Goal: Task Accomplishment & Management: Complete application form

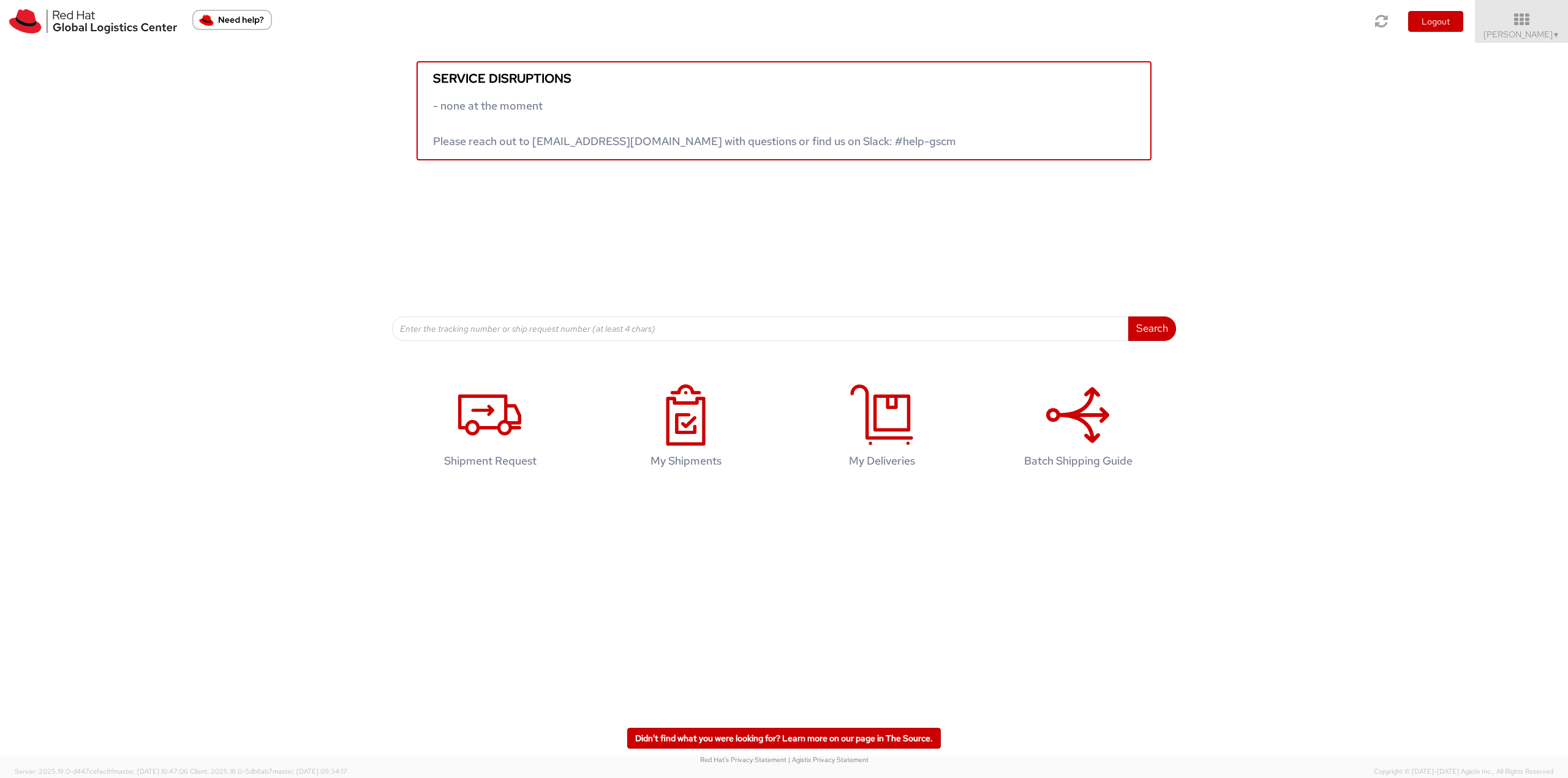
drag, startPoint x: 1527, startPoint y: 24, endPoint x: 1542, endPoint y: 72, distance: 50.3
click at [1529, 24] on icon at bounding box center [1521, 20] width 93 height 15
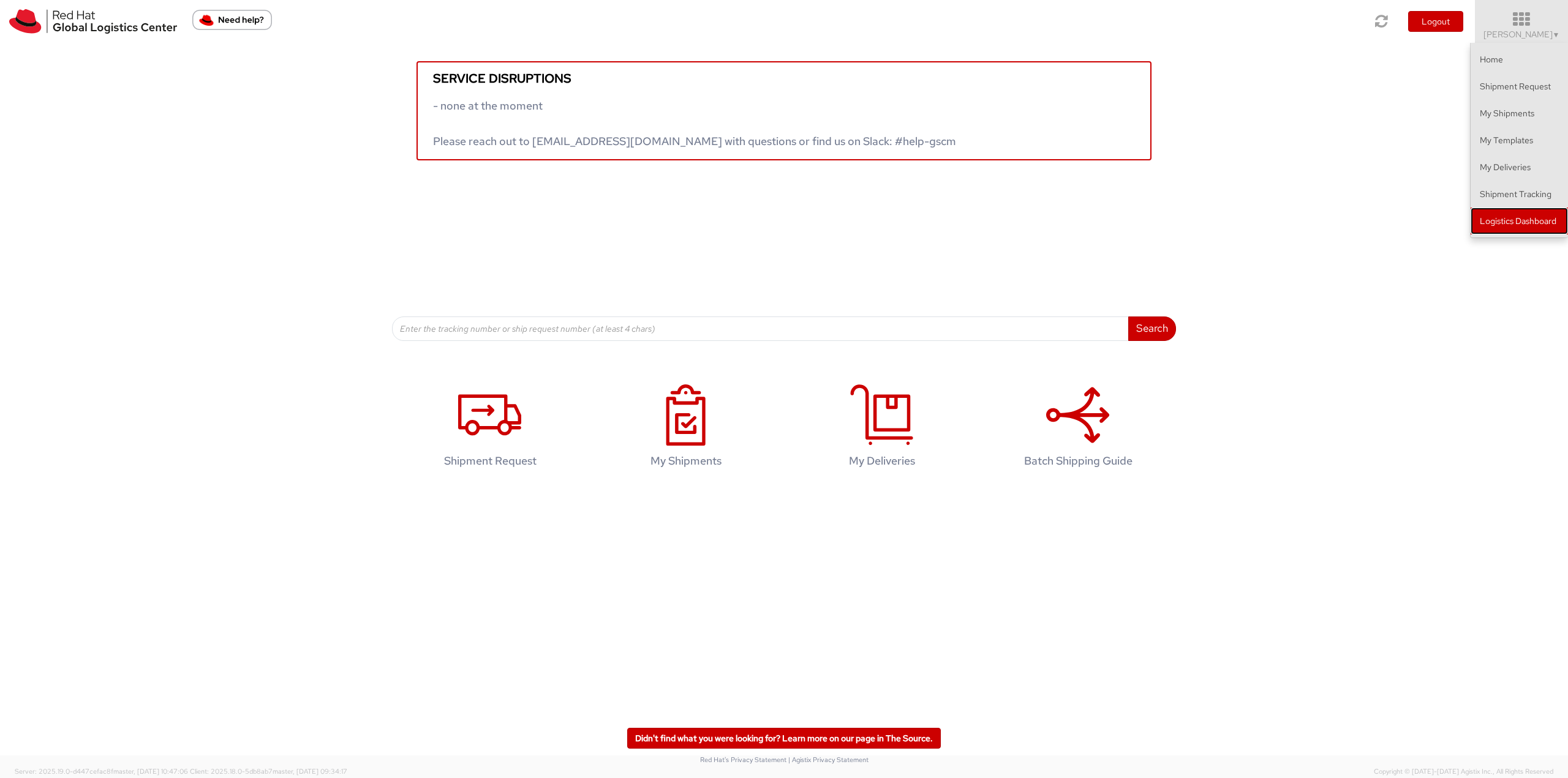
click at [1538, 217] on link "Logistics Dashboard" at bounding box center [1519, 221] width 97 height 27
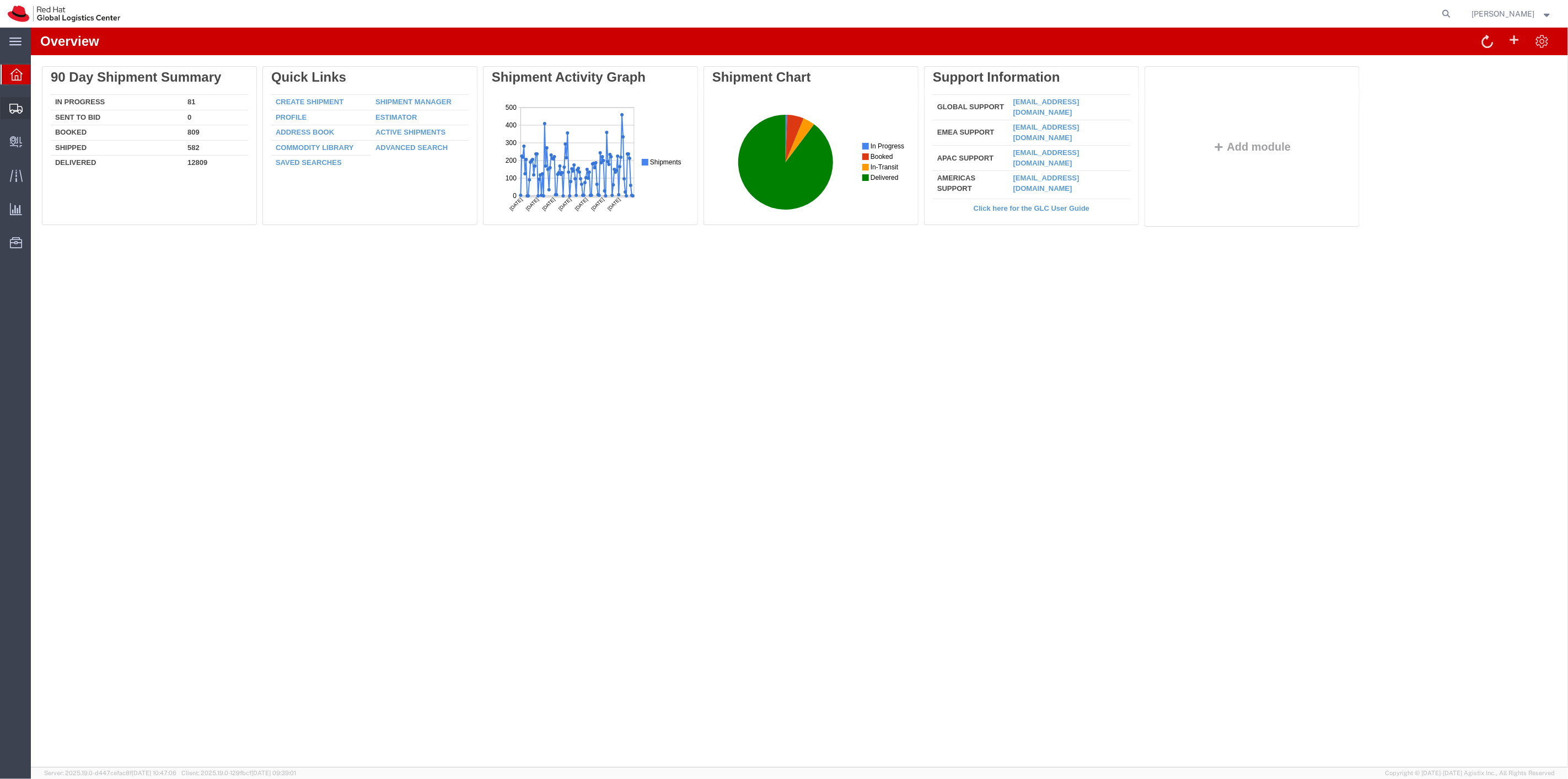
click at [0, 0] on span "Shipment Manager" at bounding box center [0, 0] width 0 height 0
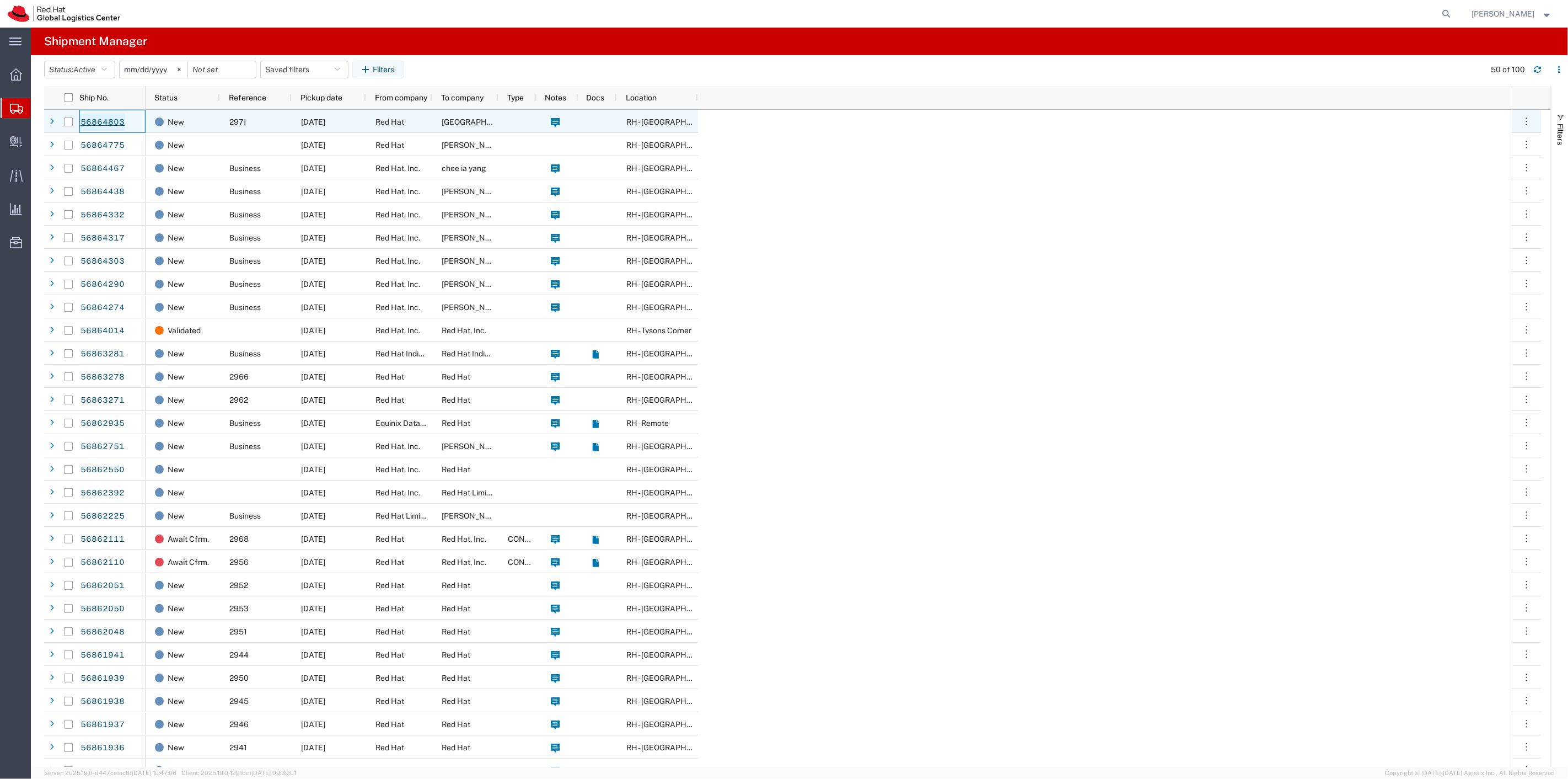
click at [102, 116] on link "56864803" at bounding box center [102, 122] width 45 height 18
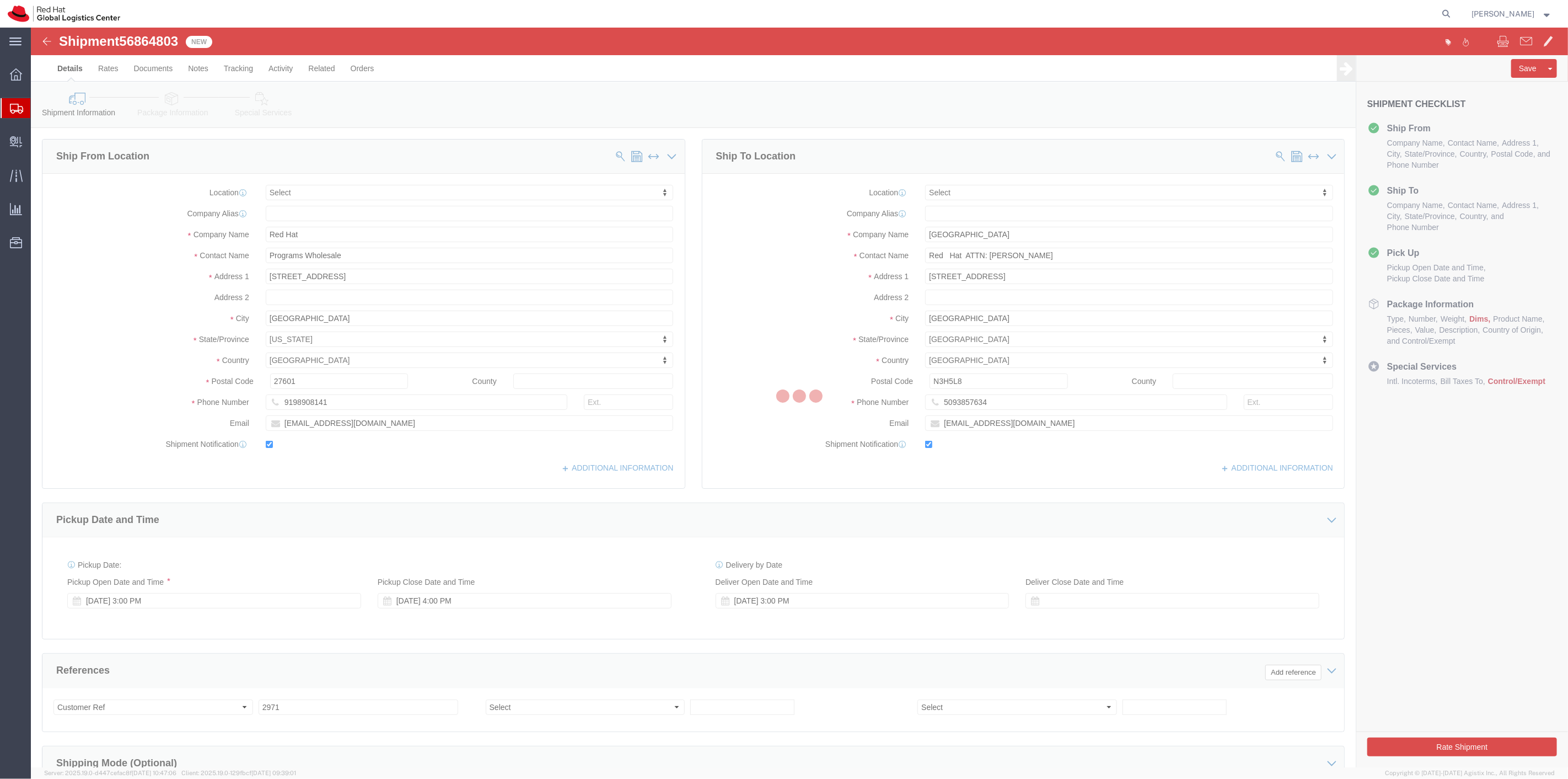
select select
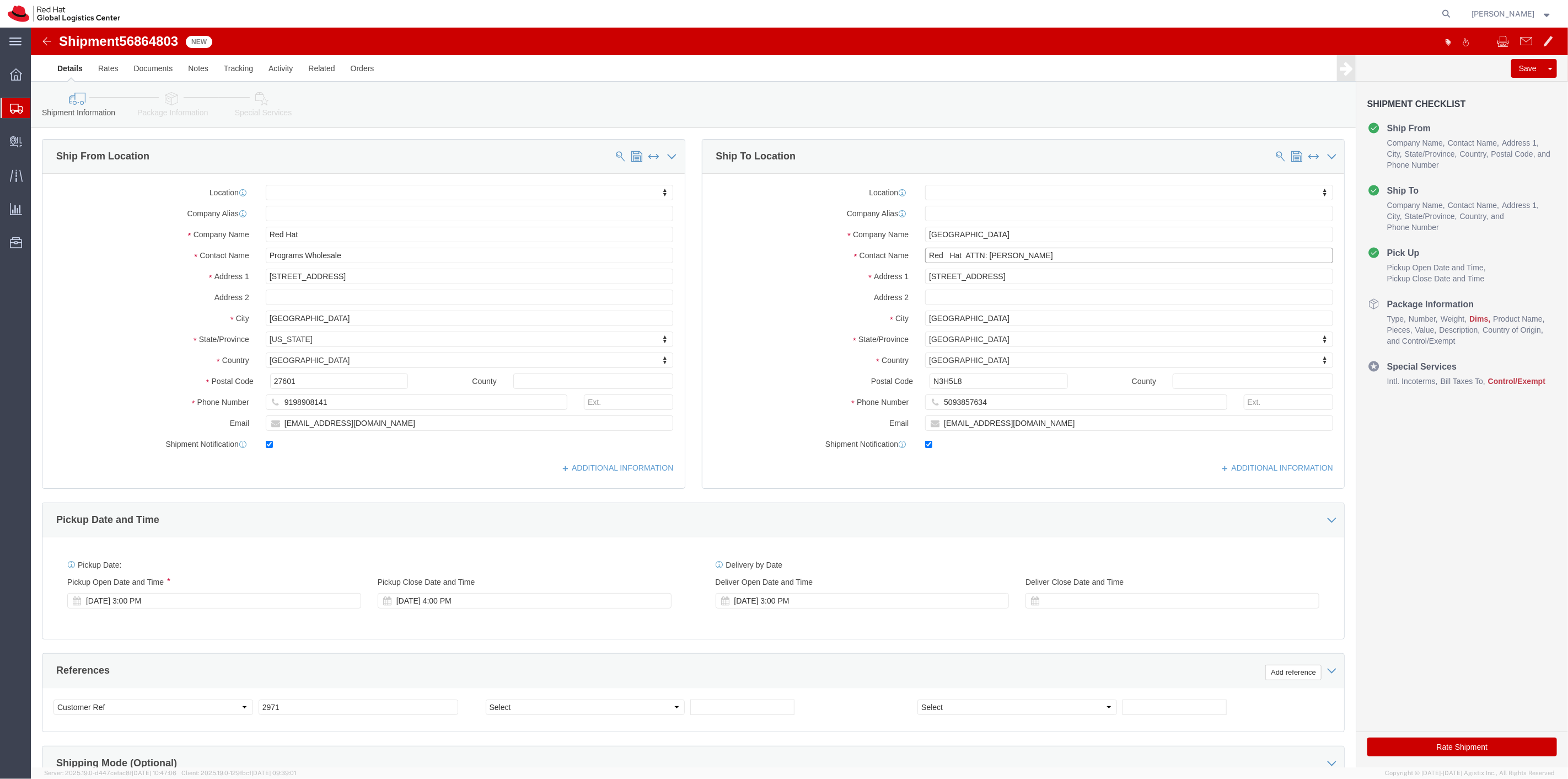
click input "Red Hat ATTN: Joanne Lahey"
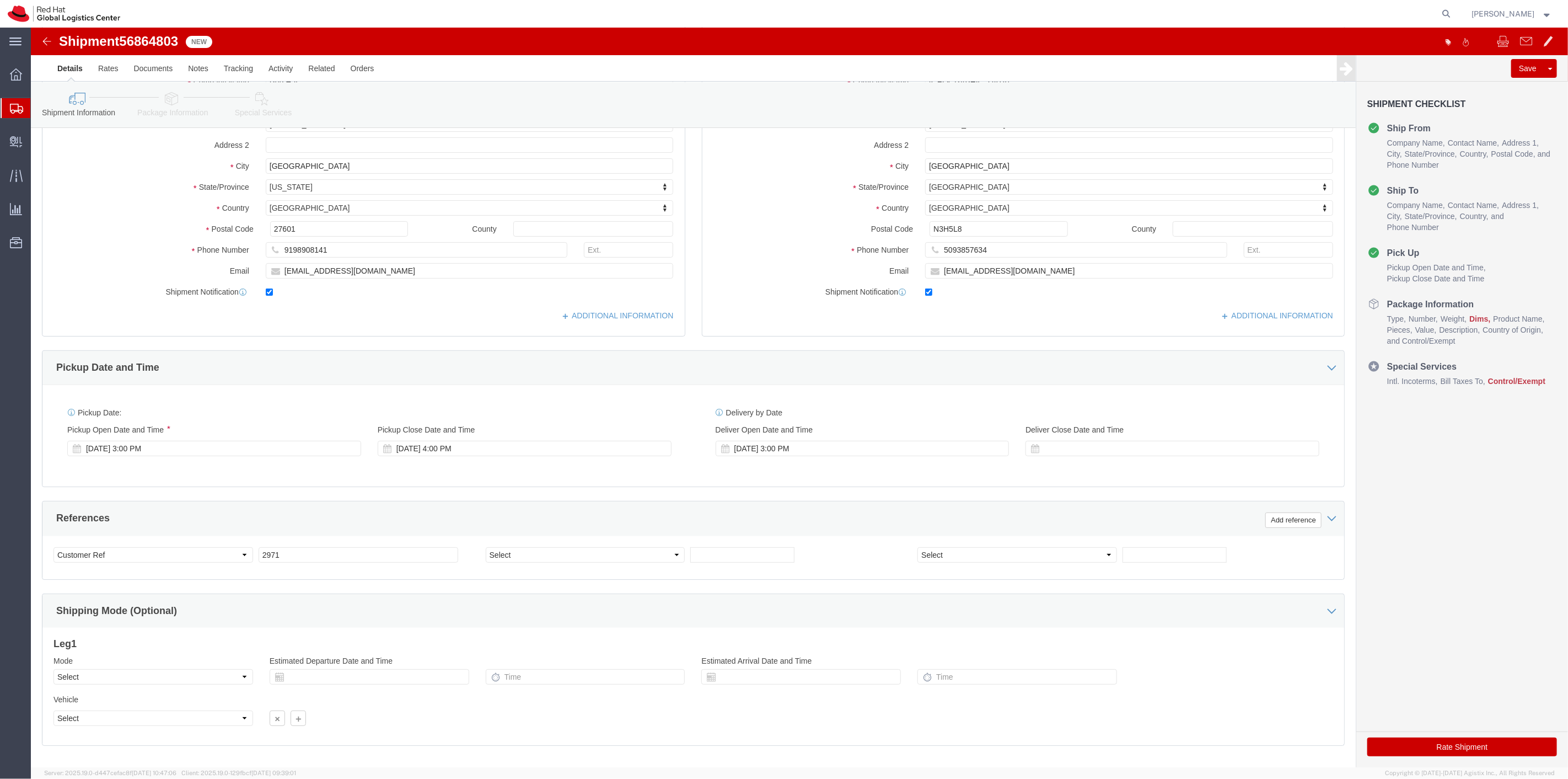
scroll to position [212, 0]
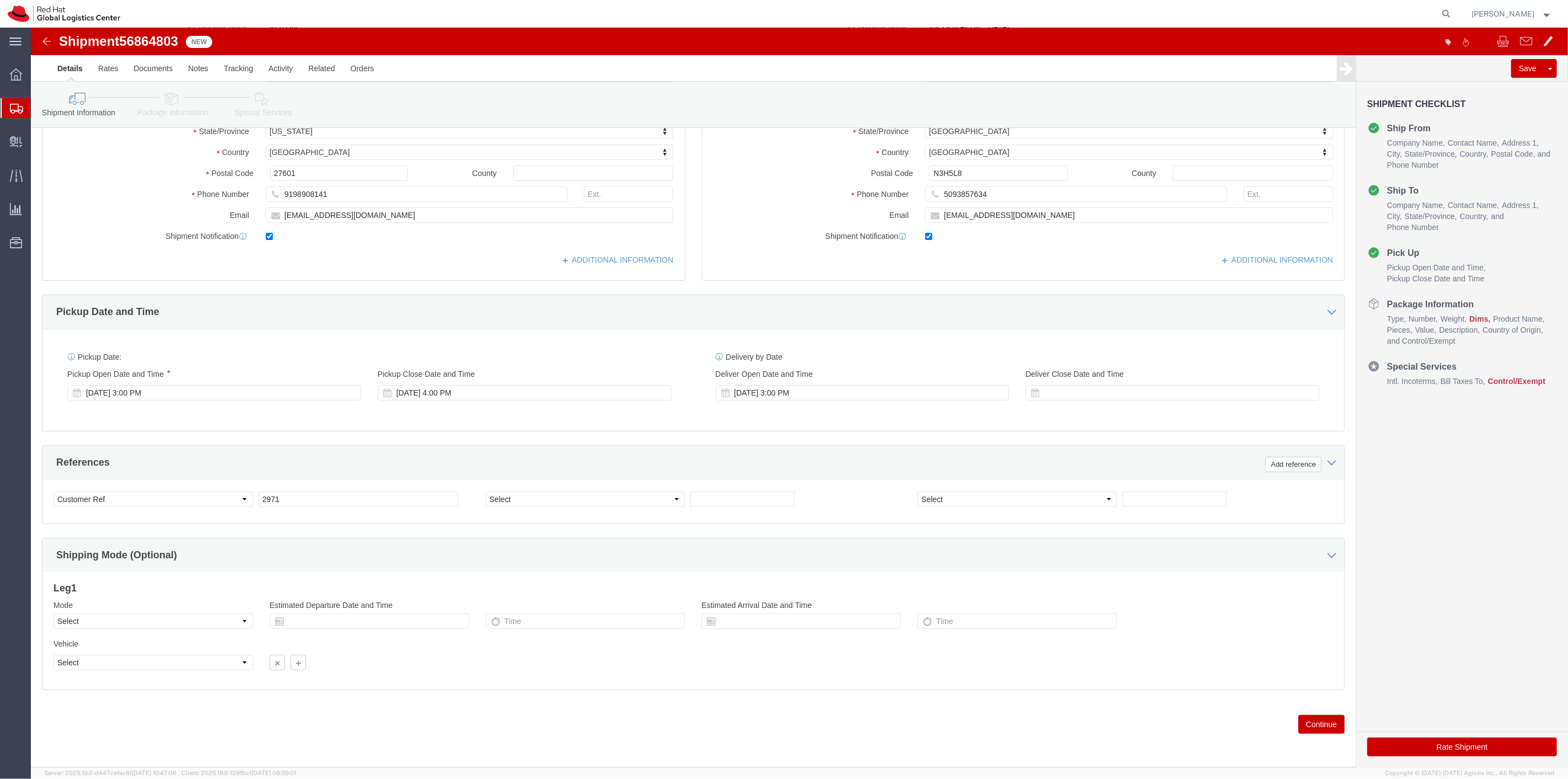
type input "Red Hat ATTN: Joanne Lahey"
click button "Continue"
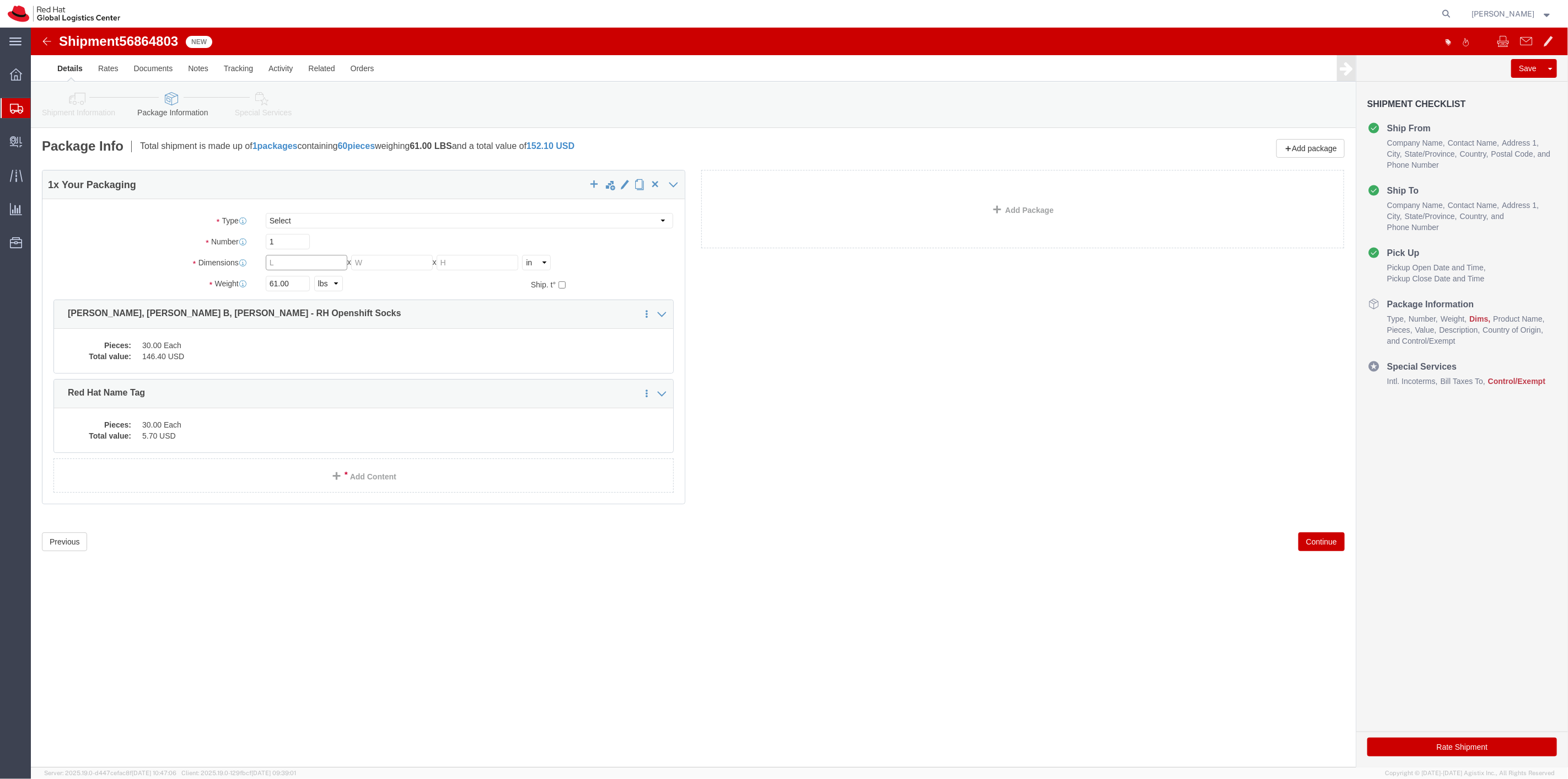
click input "text"
type input "10"
type input "6"
type input "3"
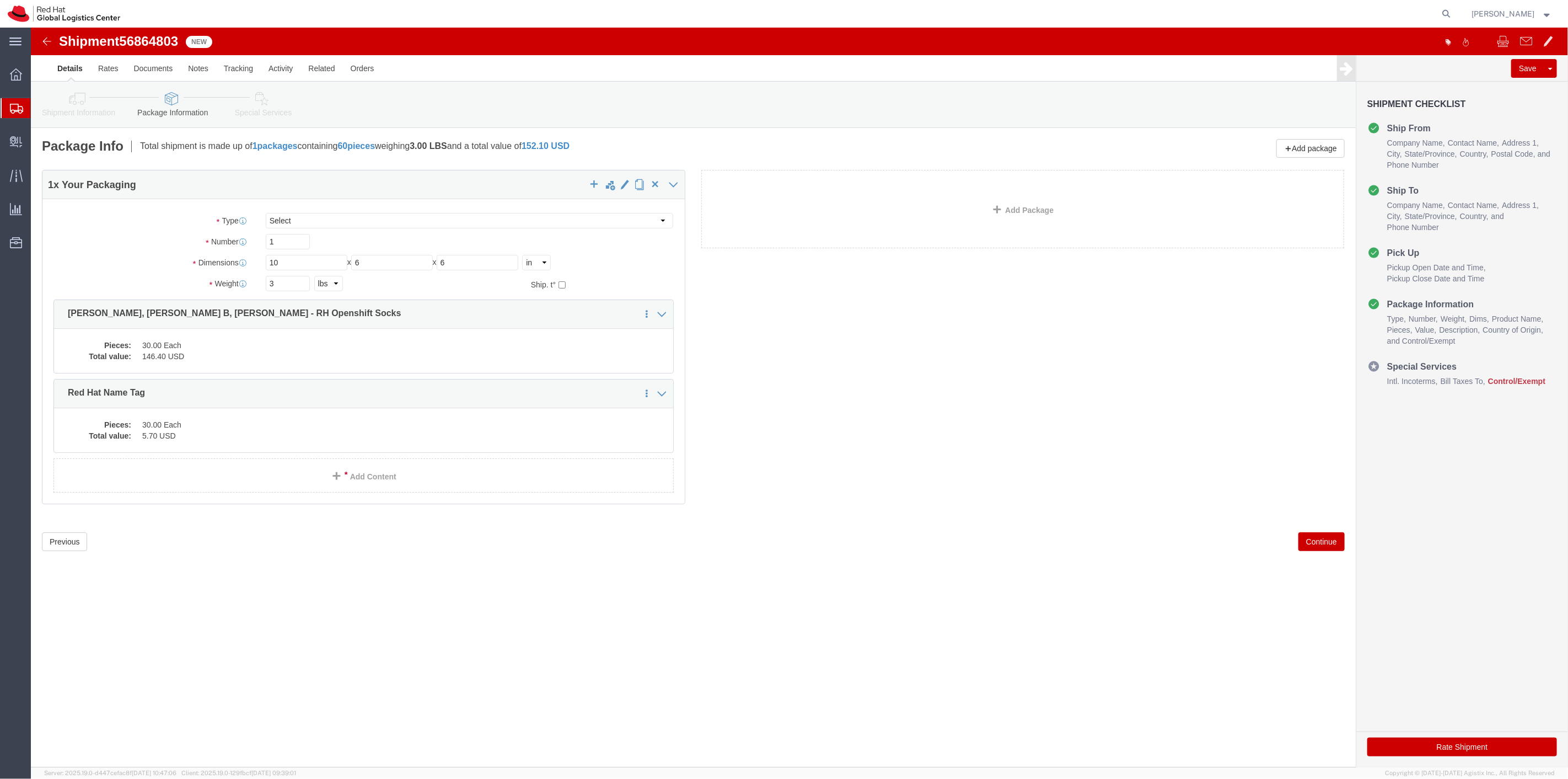
click button "Continue"
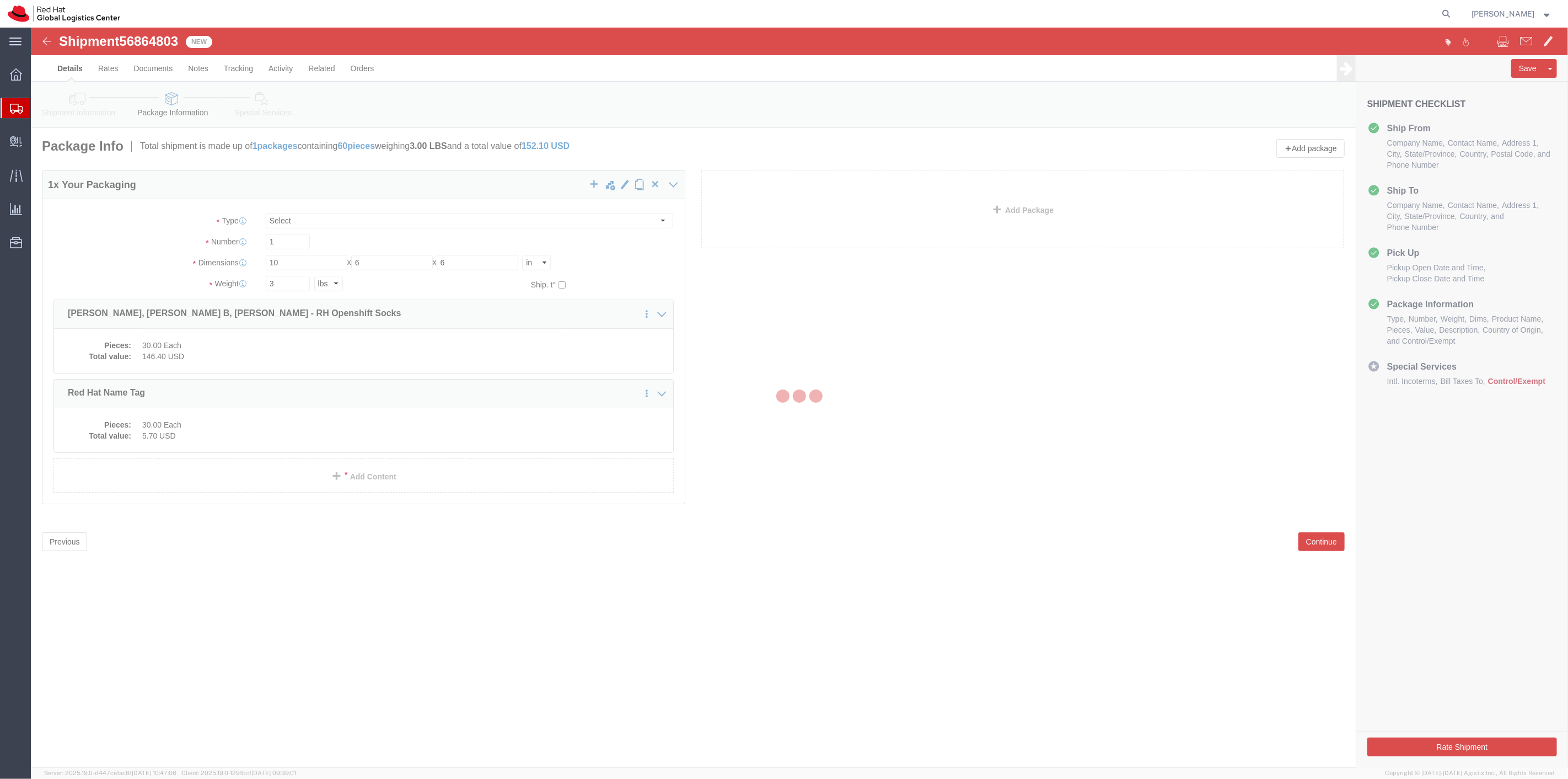
select select
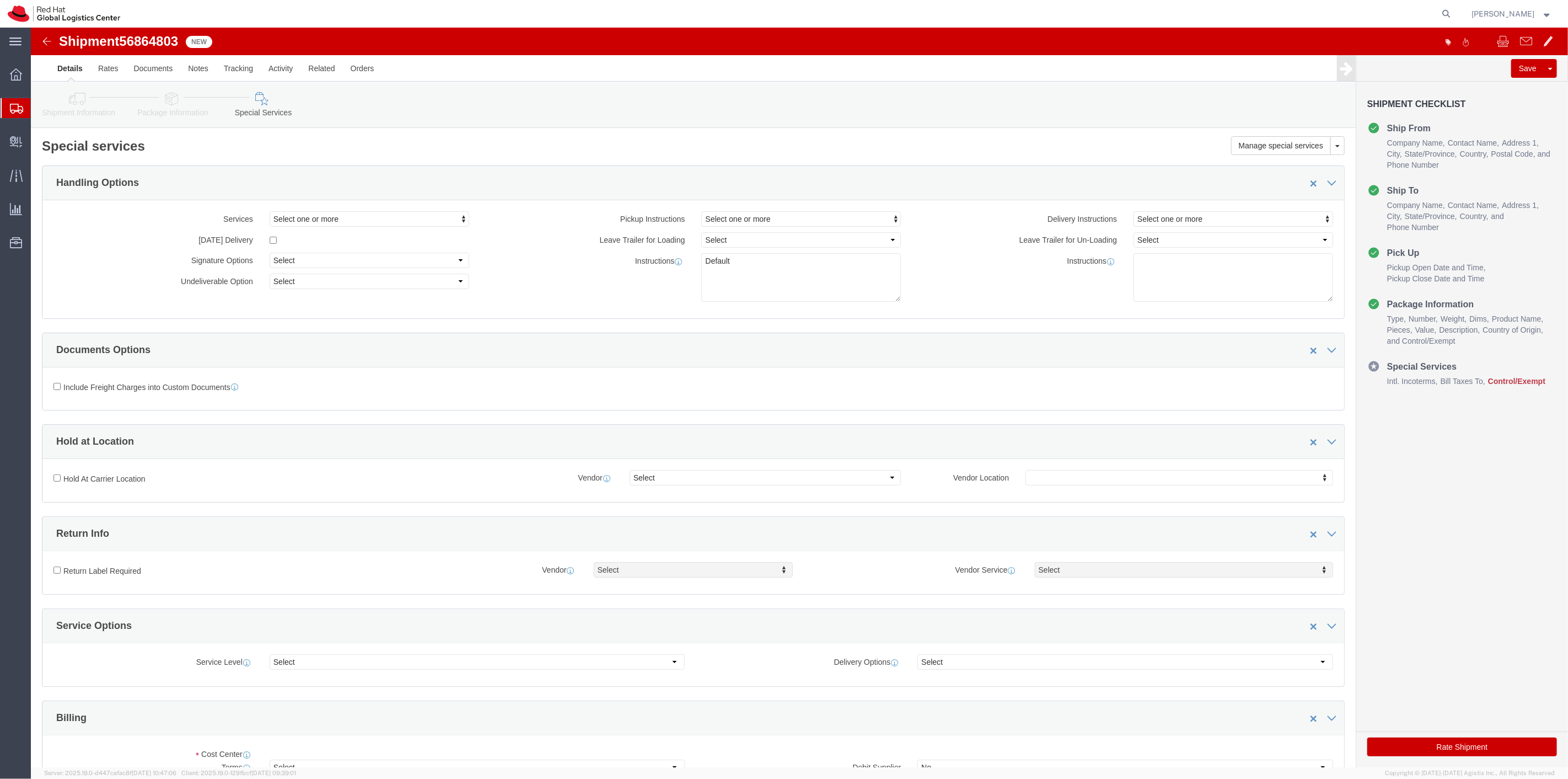
select select "COSTCENTER"
click button "Save"
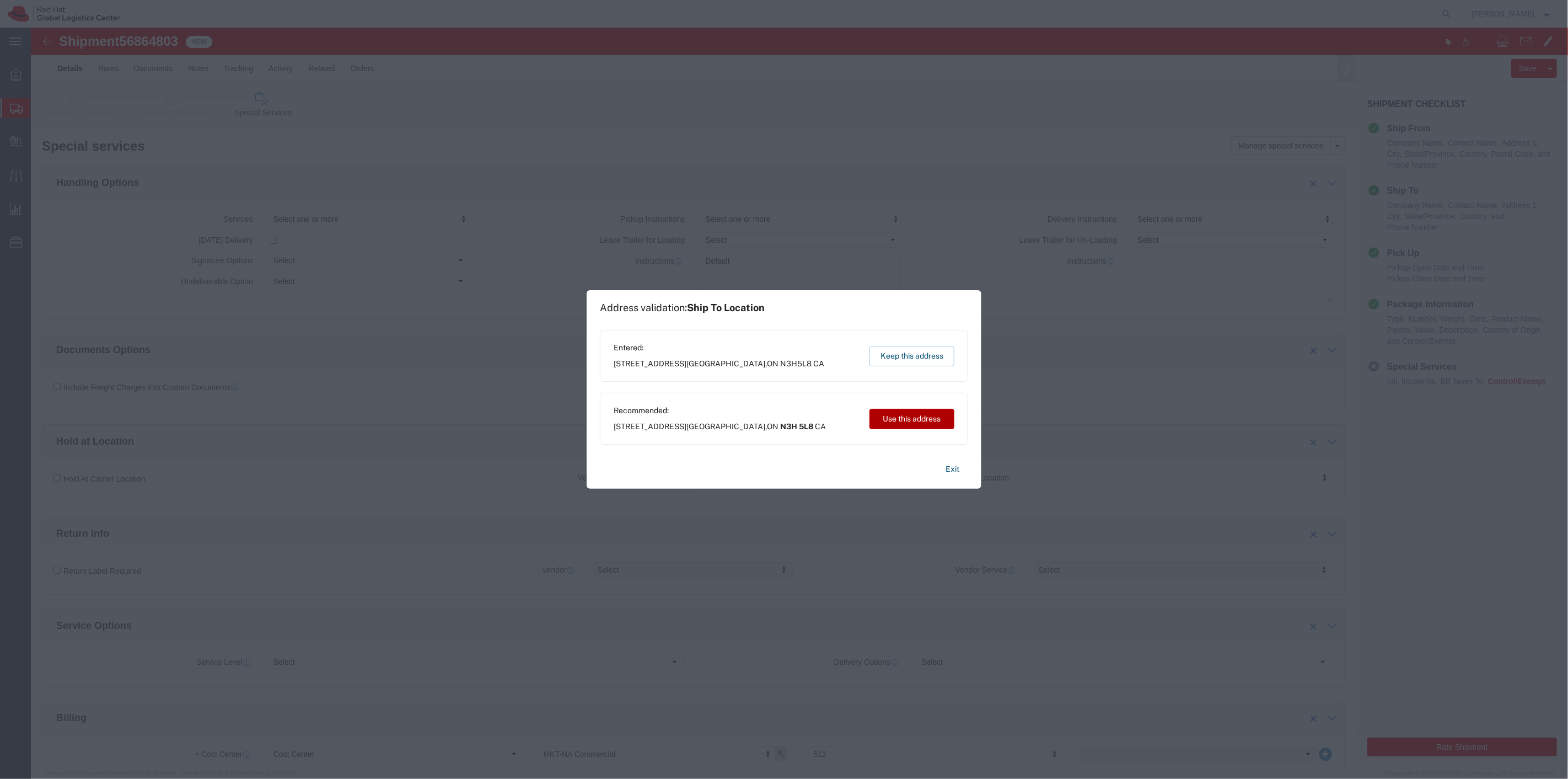
click at [906, 423] on button "Use this address" at bounding box center [911, 419] width 85 height 21
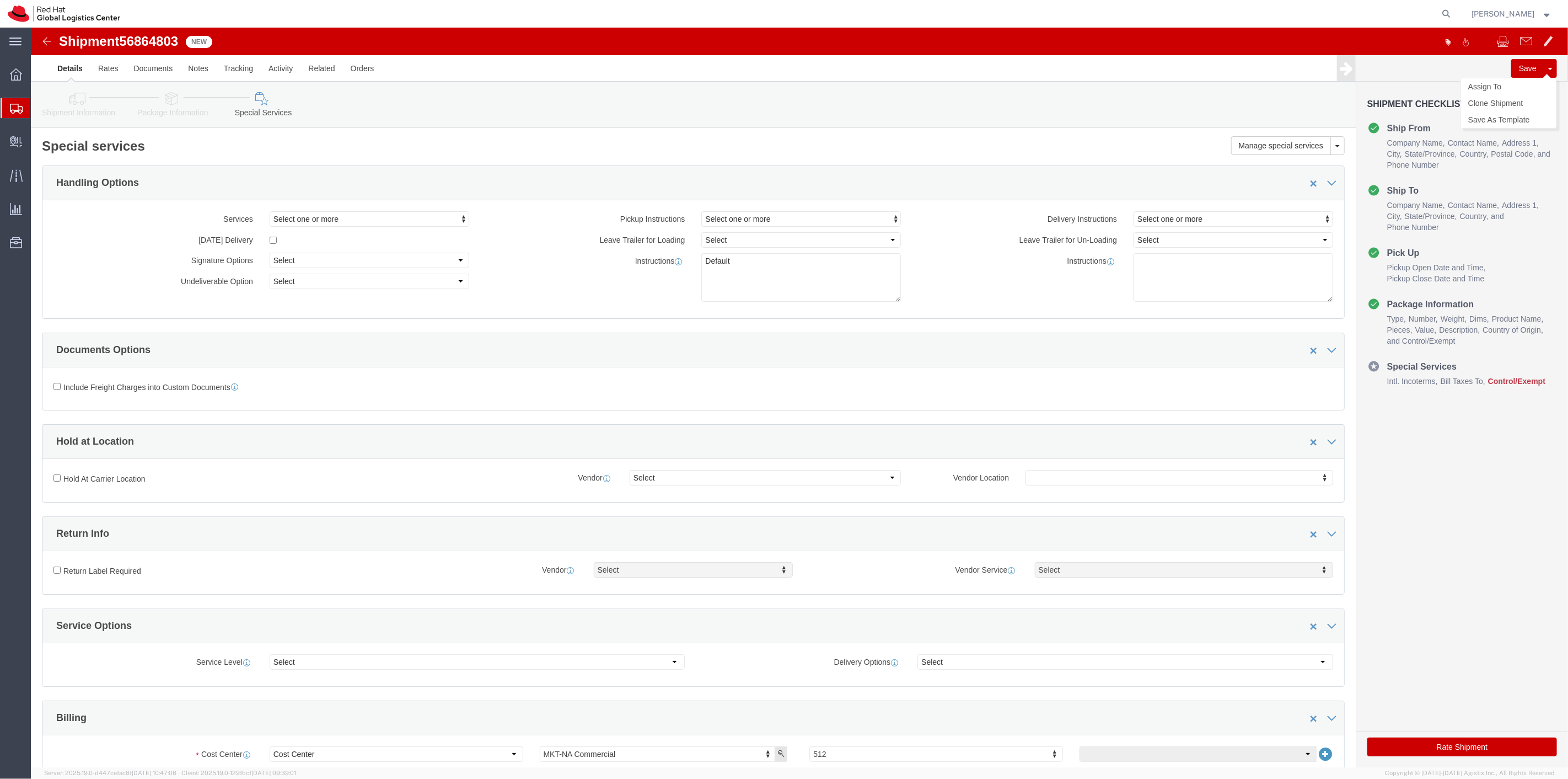
click span
click link "Assign To"
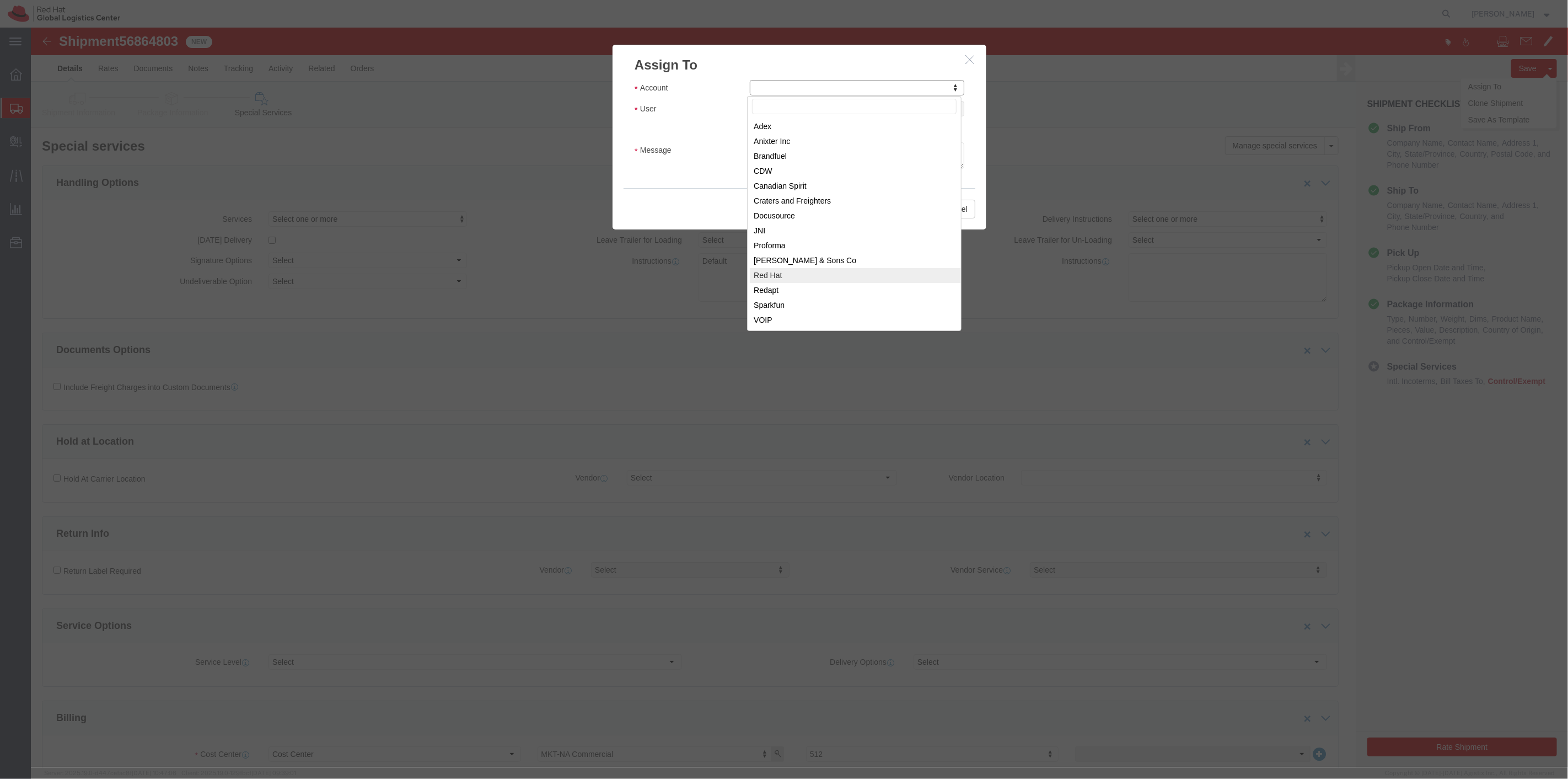
select select "104821"
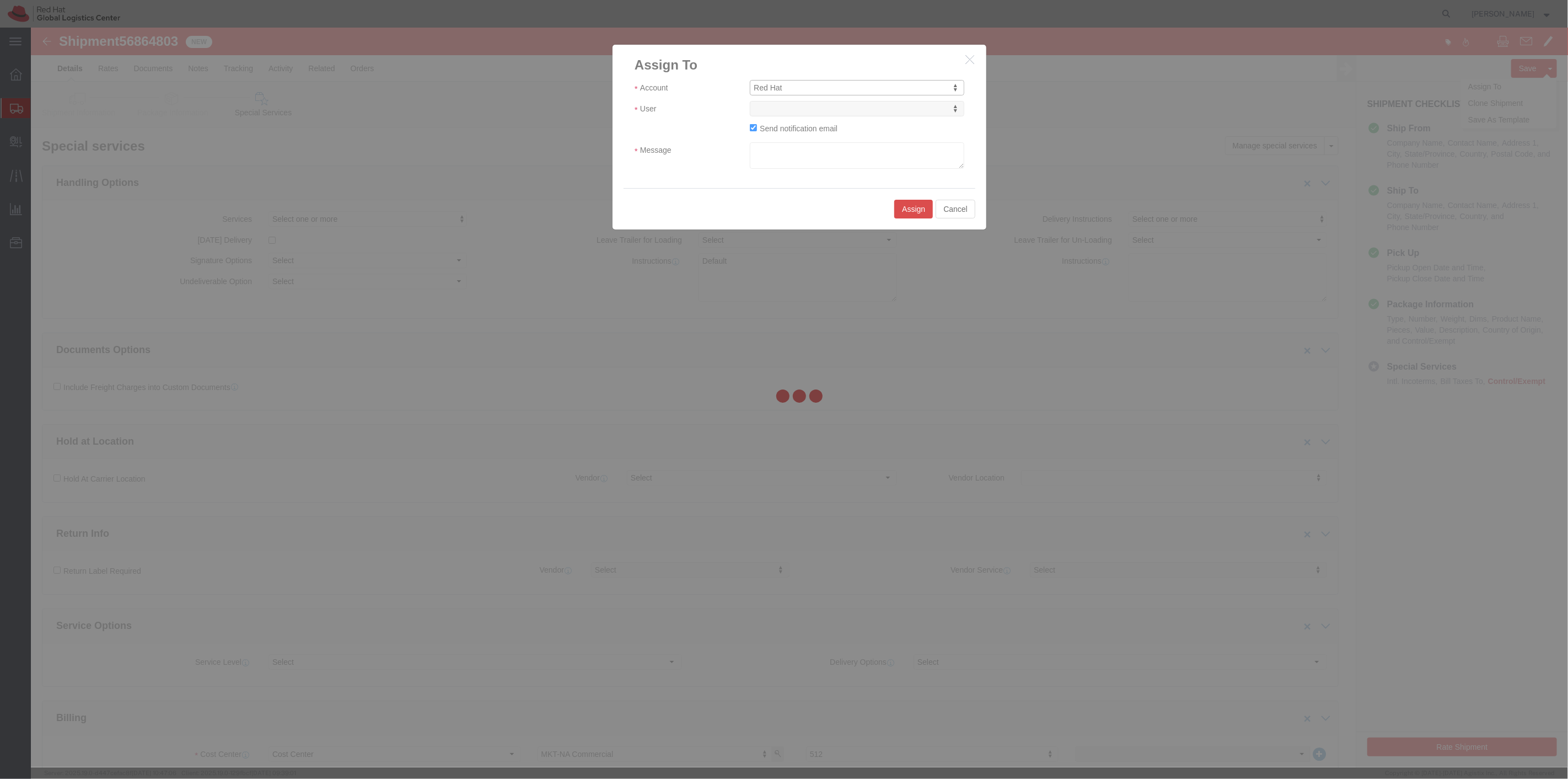
select select
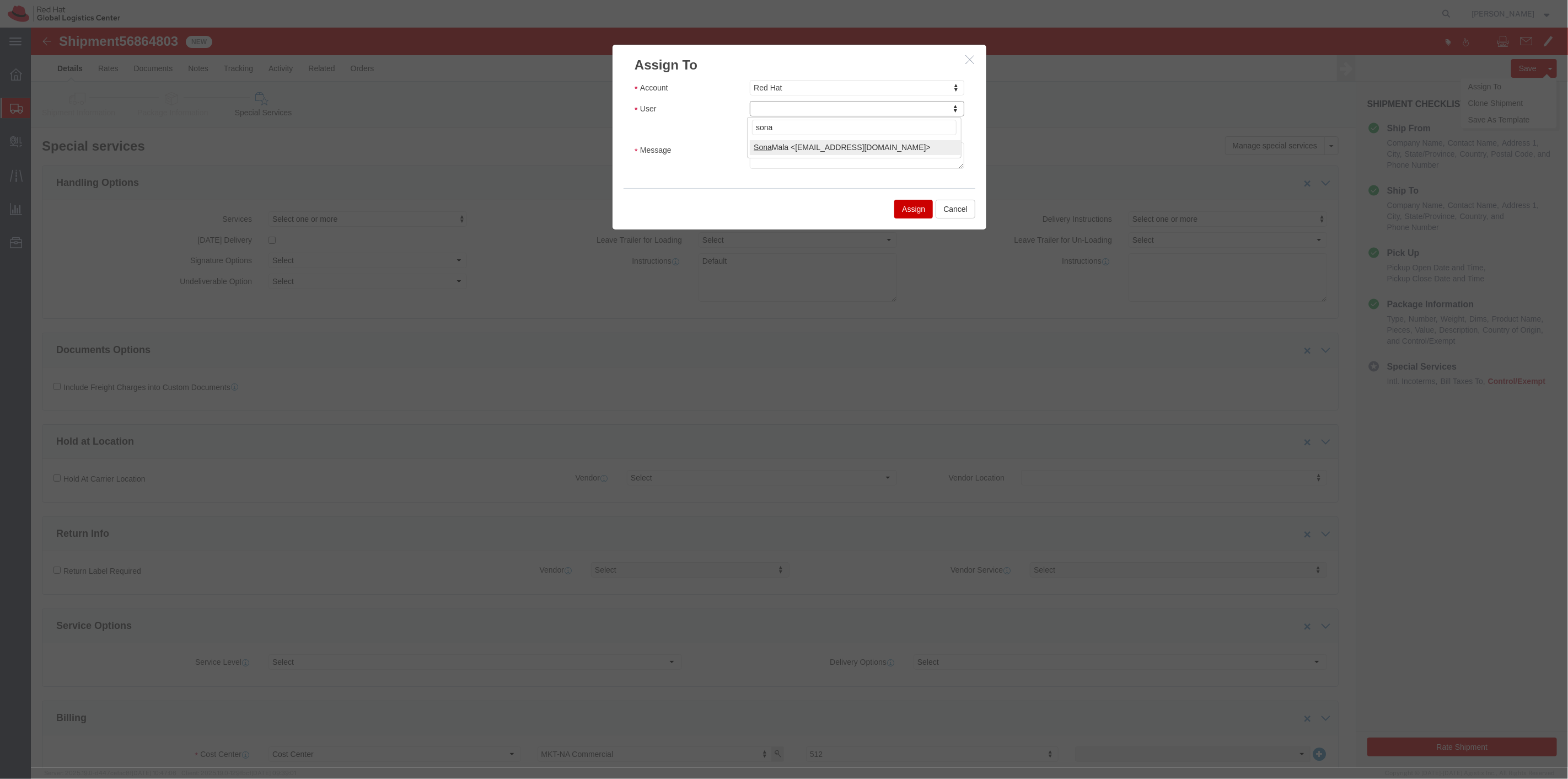
type input "sona"
select select "17159"
click textarea "Message"
click textarea "10x6x6 3lbs. Hopefully the last one I send you today Thanks, Sona -Jason"
click textarea "10x6x6 3lbs. Hopefully the last one I send you today* Thanks, Sona -Jason"
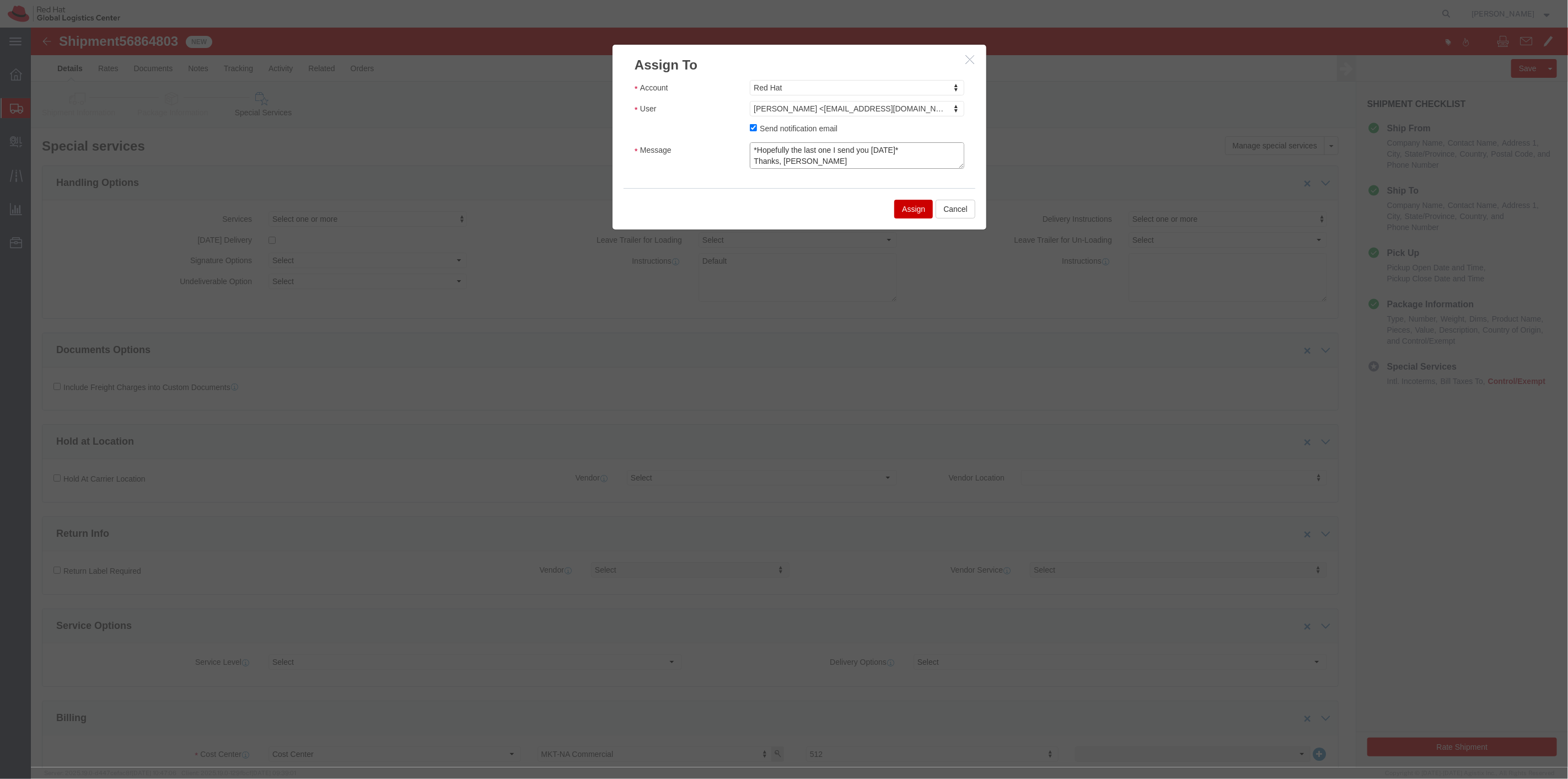
scroll to position [22, 0]
click textarea "10x6x6 3lbs. *Hopefully the last one I send you today* Thanks, Sona -Jason"
drag, startPoint x: 866, startPoint y: 131, endPoint x: 720, endPoint y: 130, distance: 146.0
click textarea "10x6x6 3lbs. *Hopefully the last one I send you today* Thanks, Sona! -Jason"
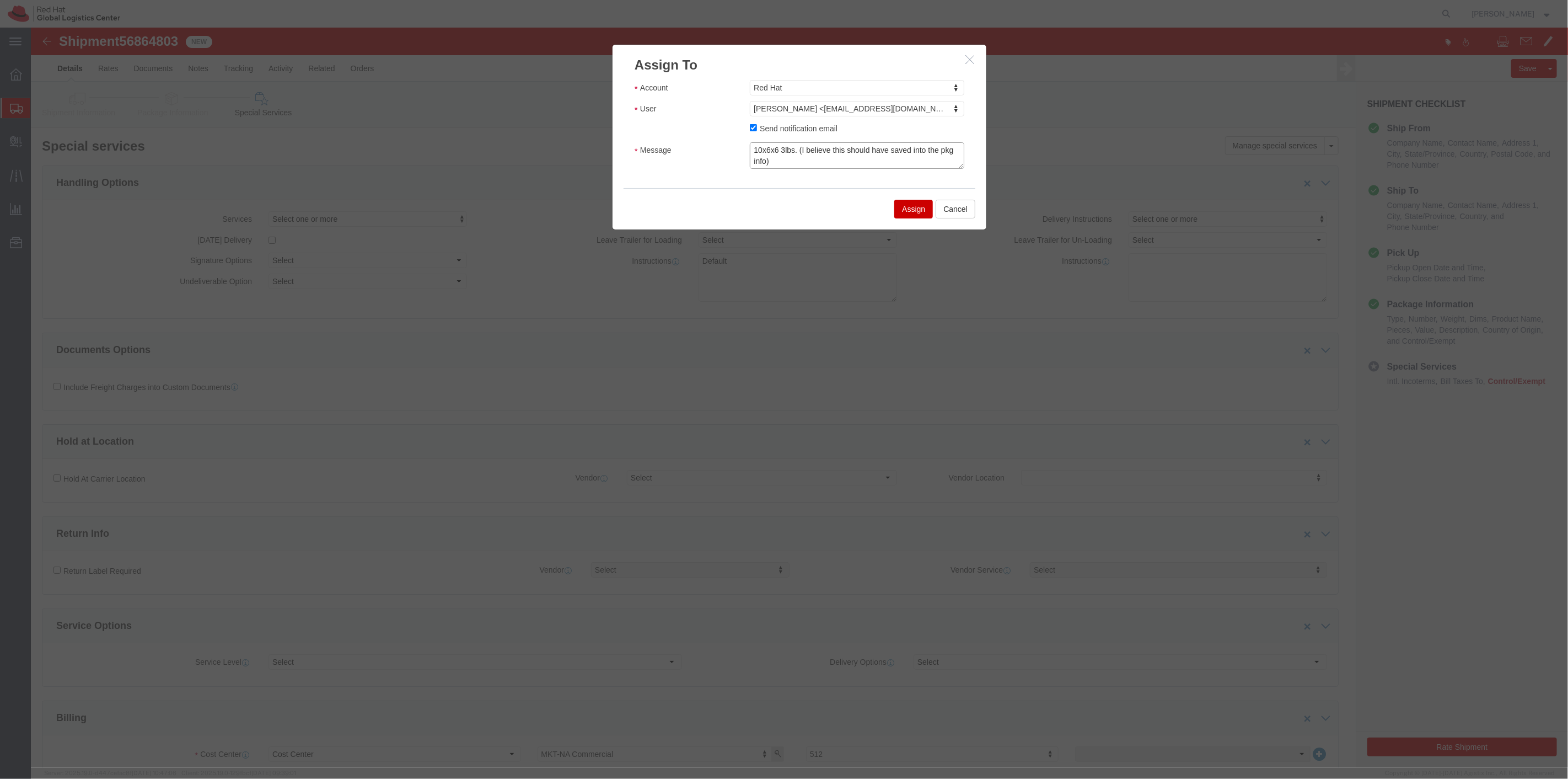
scroll to position [22, 0]
type textarea "10x6x6 3lbs. (I believe this should have saved into the pkg info) Thanks, Sona!…"
click button "Assign"
